Goal: Find specific page/section

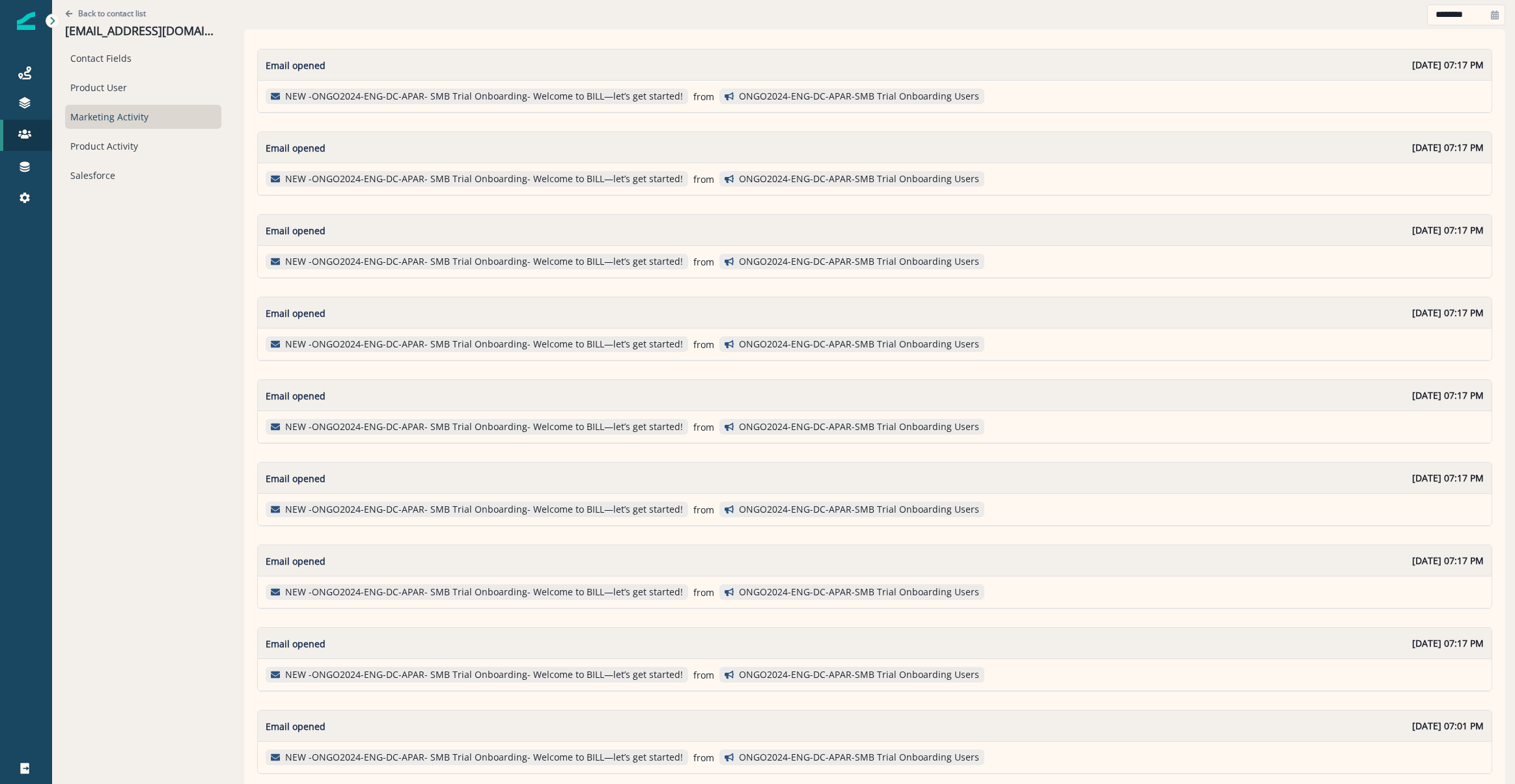
scroll to position [840, 0]
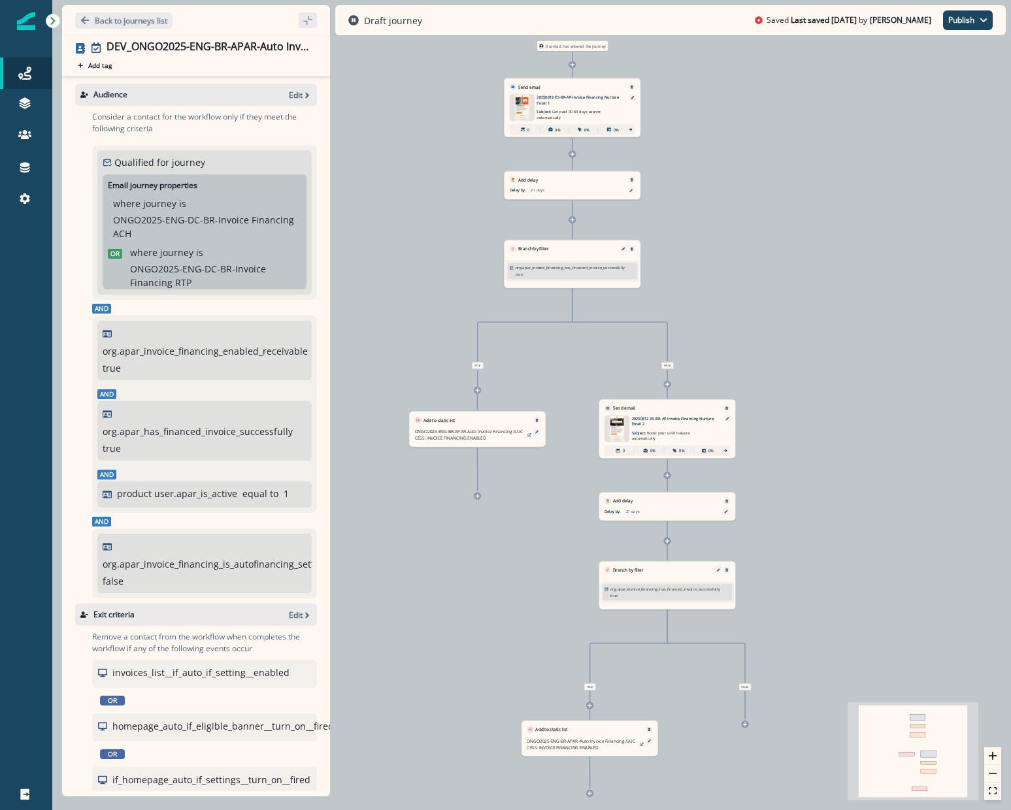
scroll to position [288, 0]
